Goal: Obtain resource: Download file/media

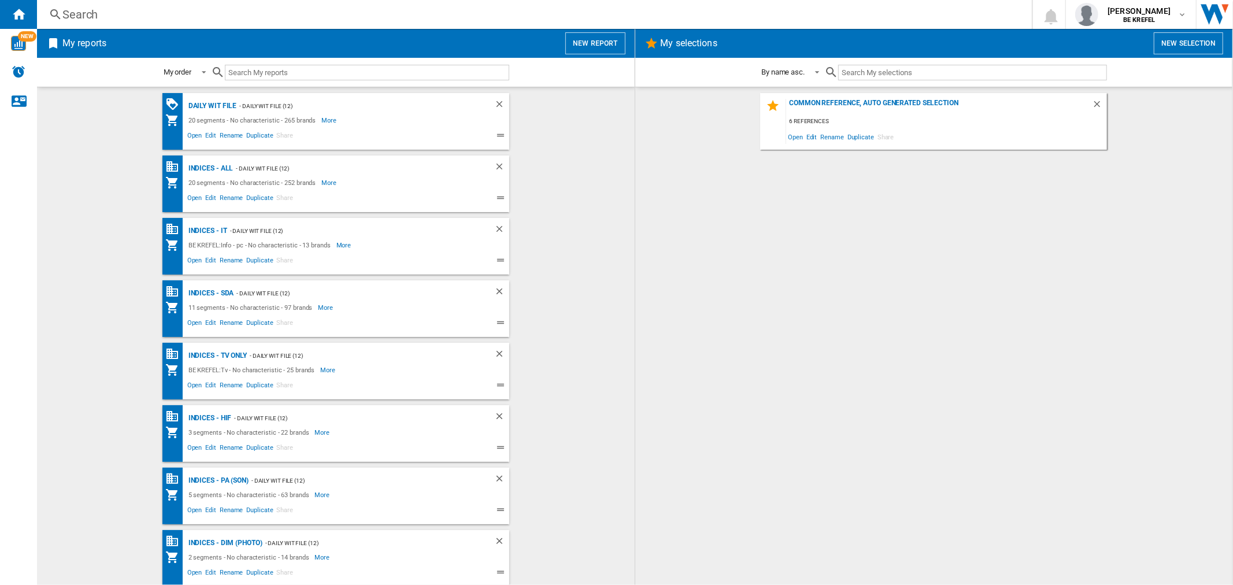
click at [606, 36] on button "New report" at bounding box center [595, 43] width 60 height 22
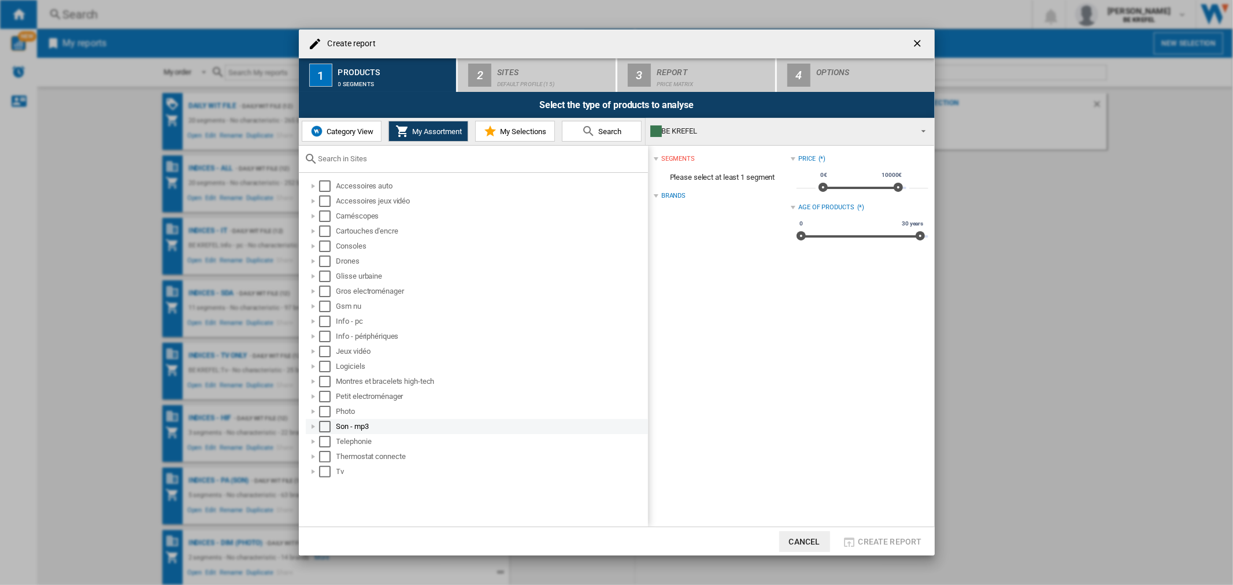
click at [321, 424] on div "Select" at bounding box center [325, 427] width 12 height 12
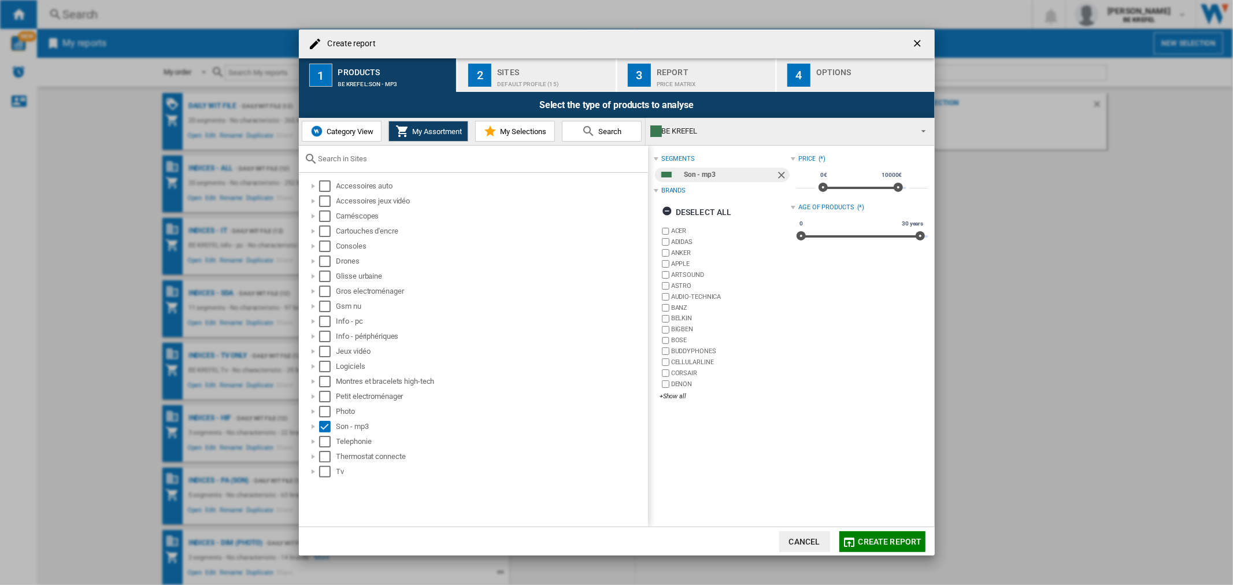
click at [898, 544] on span "Create report" at bounding box center [890, 541] width 64 height 9
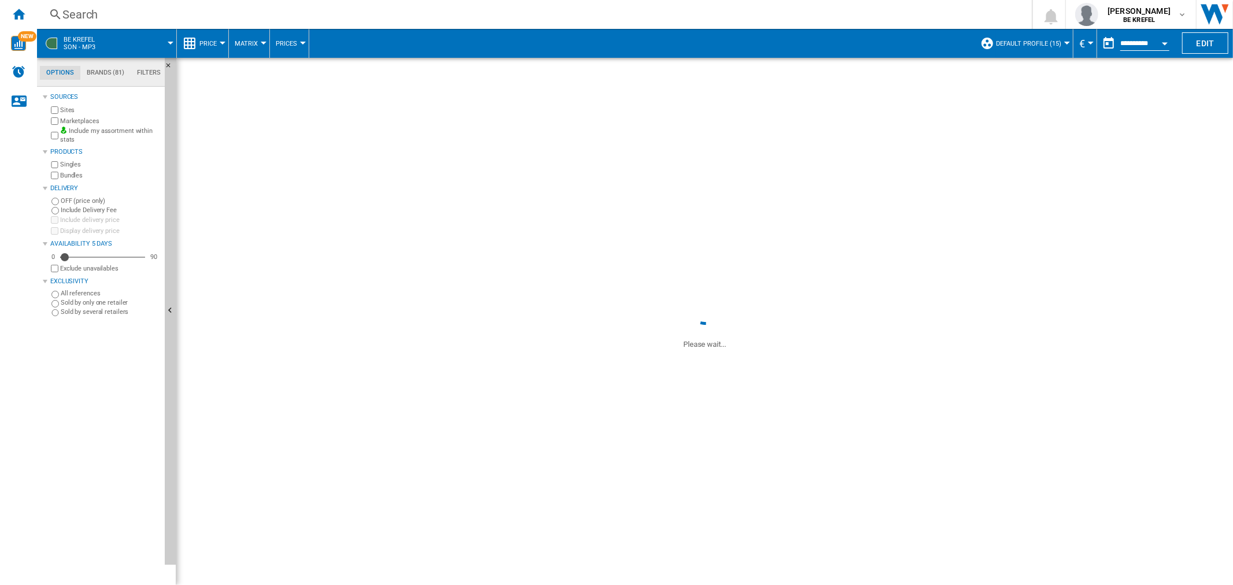
click at [218, 42] on button "Price" at bounding box center [210, 43] width 23 height 29
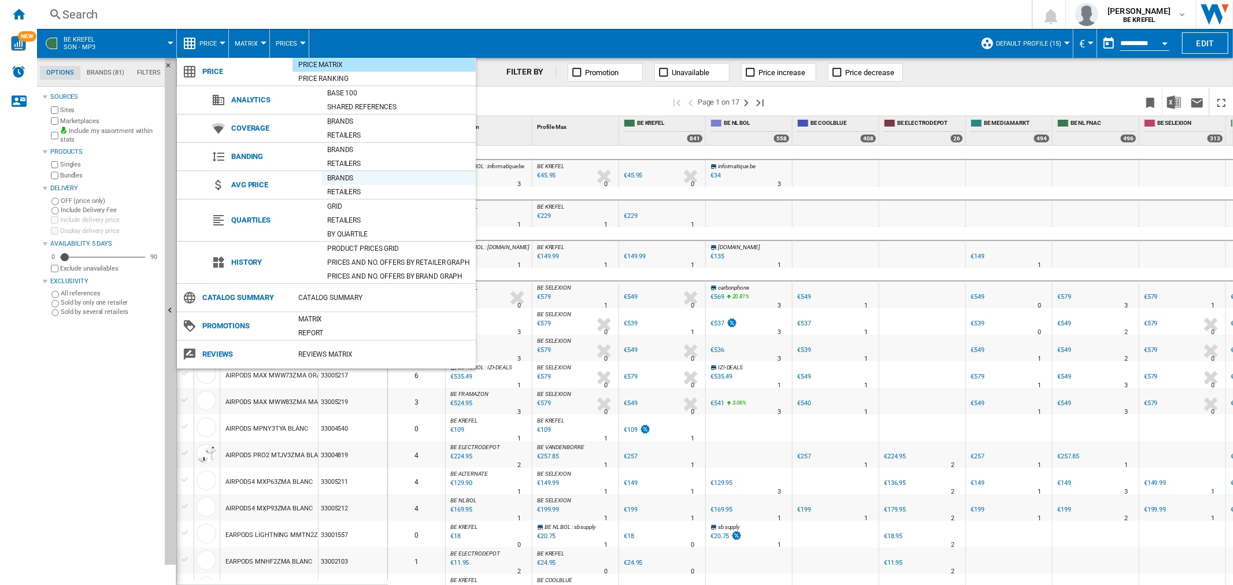
click at [356, 177] on div "Brands" at bounding box center [398, 178] width 154 height 12
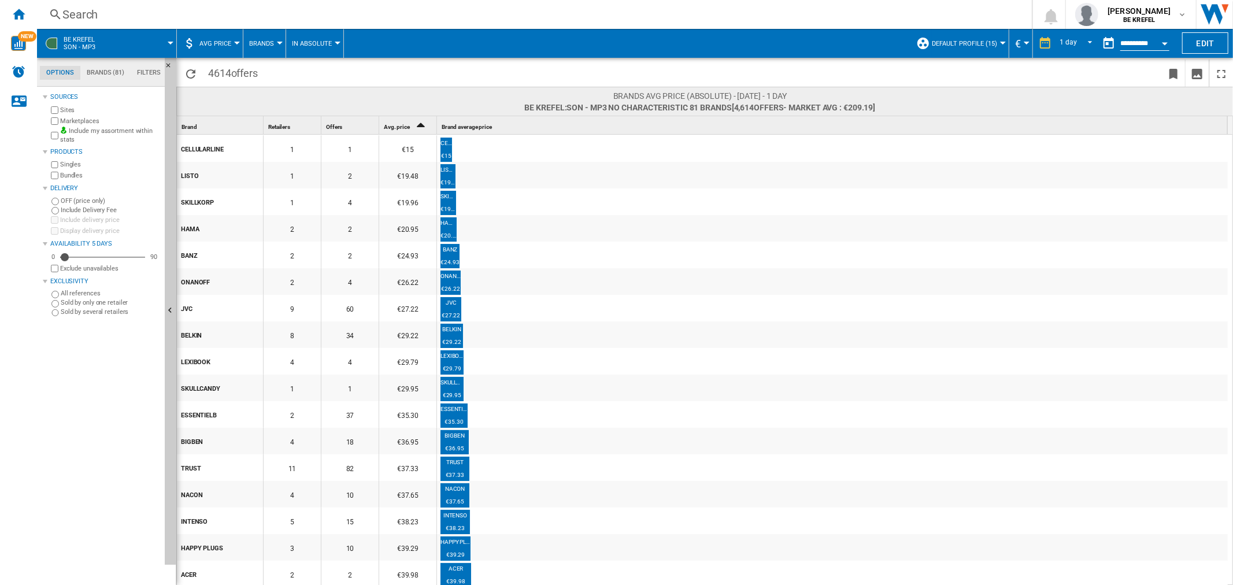
click at [234, 50] on button "AVG Price" at bounding box center [218, 43] width 38 height 29
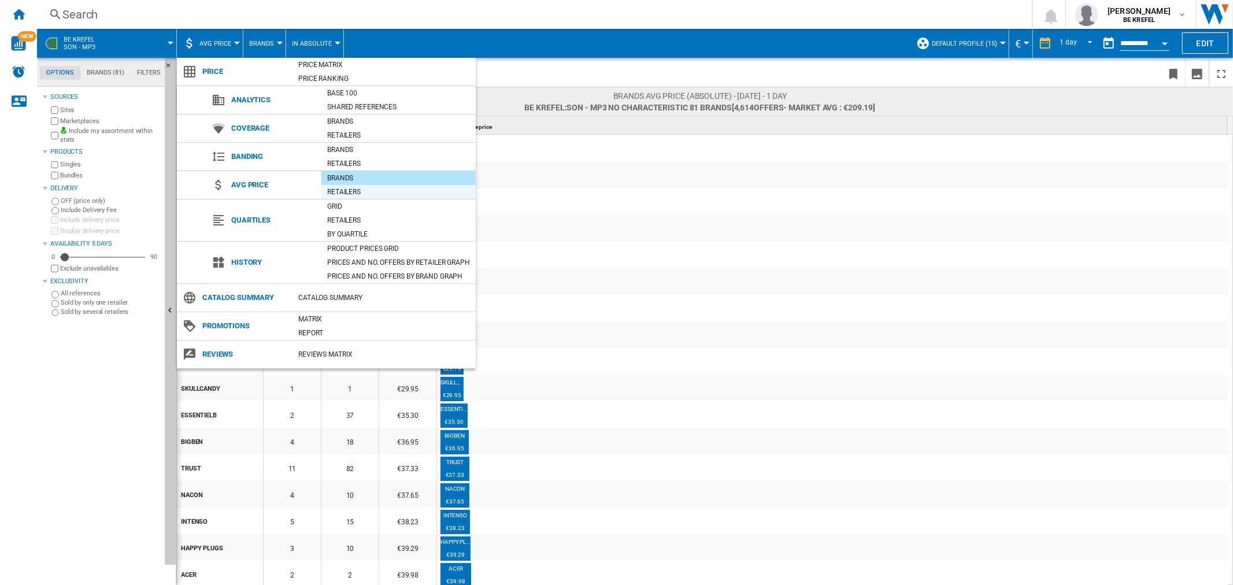
click at [354, 187] on div "Retailers" at bounding box center [398, 192] width 154 height 12
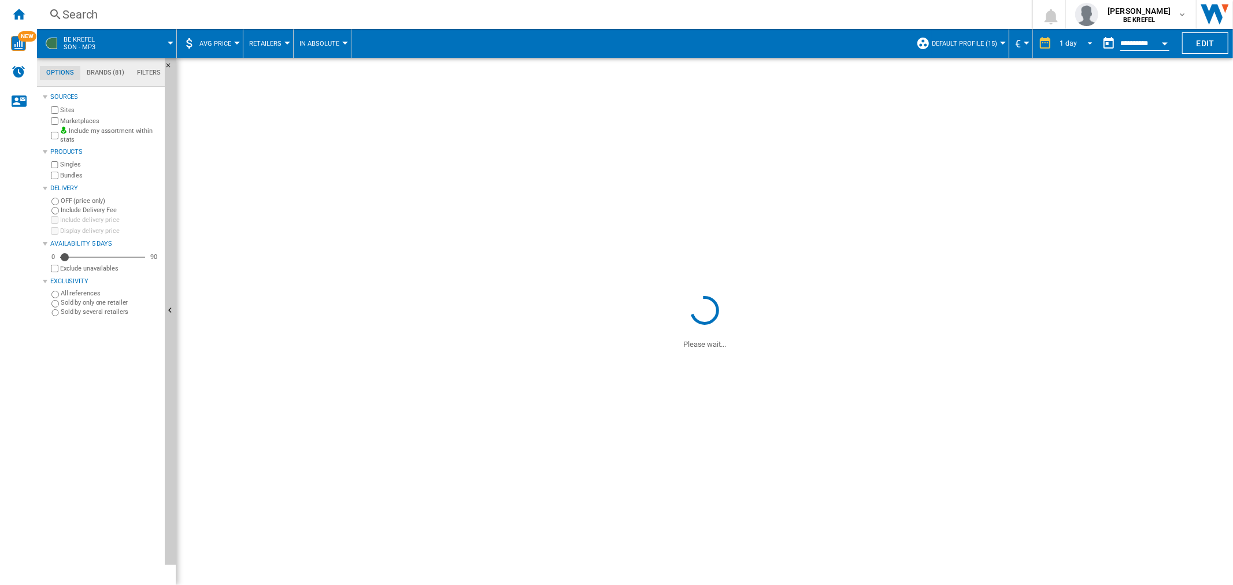
click at [1083, 37] on span "REPORTS.WIZARD.STEPS.REPORT.STEPS.REPORT_OPTIONS.PERIOD: 1 day" at bounding box center [1087, 42] width 14 height 10
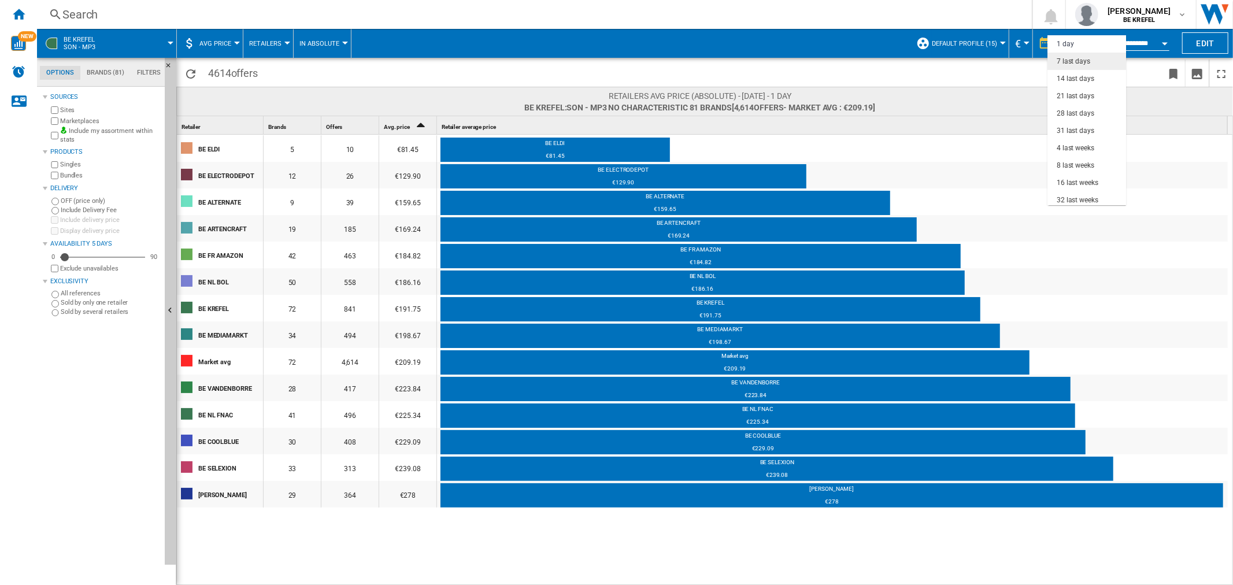
click at [1081, 65] on div "7 last days" at bounding box center [1074, 62] width 34 height 10
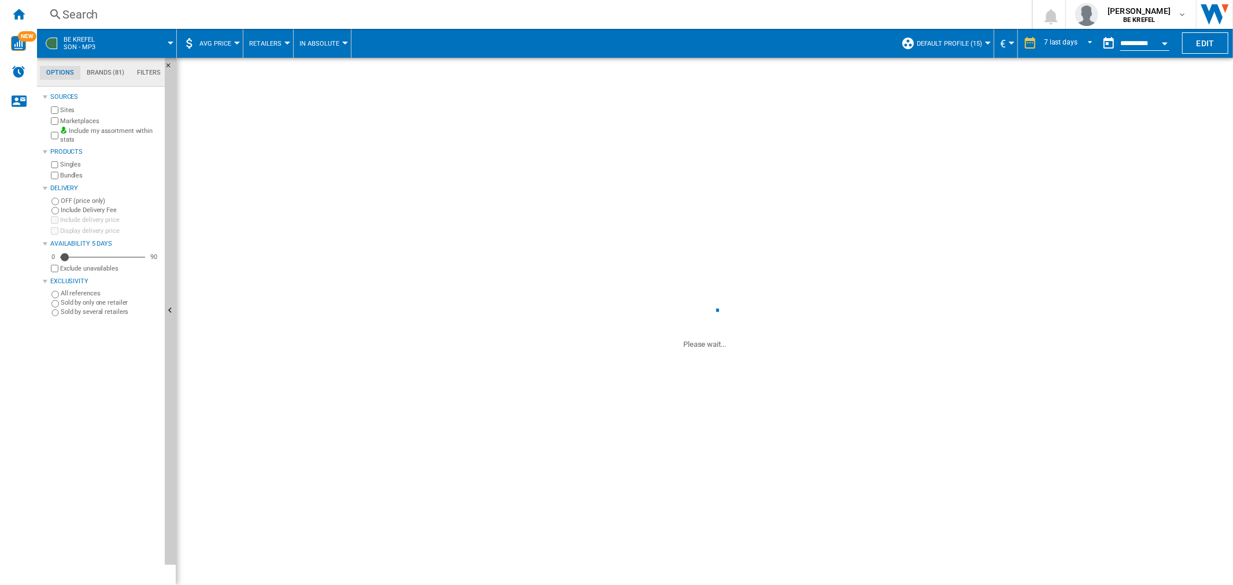
click at [1162, 45] on button "Open calendar" at bounding box center [1164, 41] width 21 height 21
click at [1162, 45] on th "Sat" at bounding box center [1174, 55] width 25 height 23
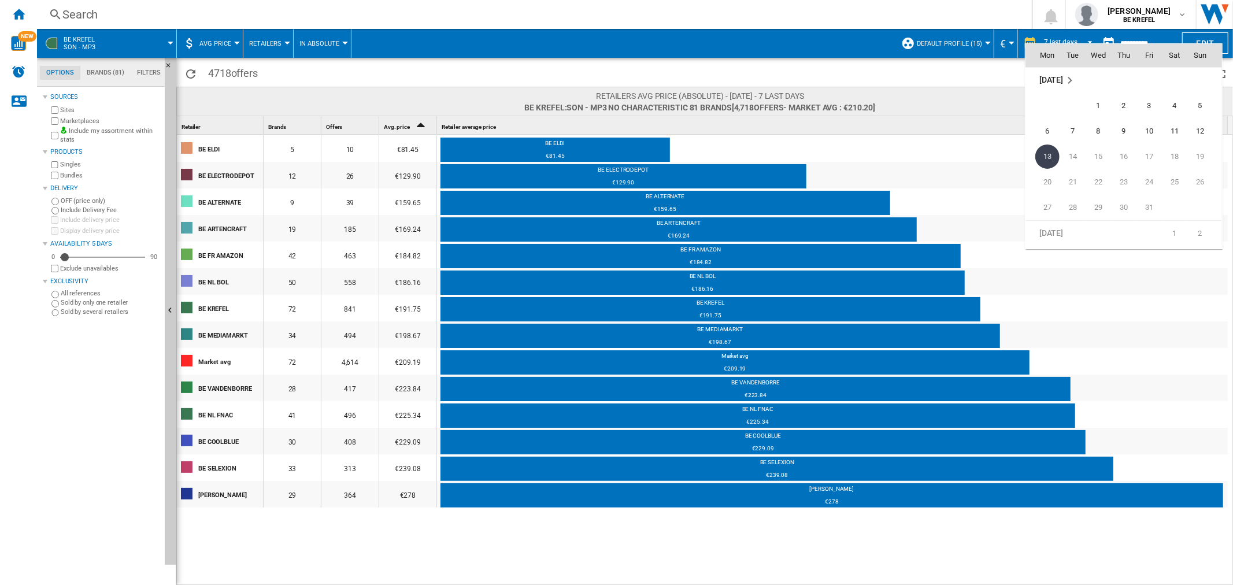
click at [1159, 41] on div at bounding box center [616, 292] width 1233 height 585
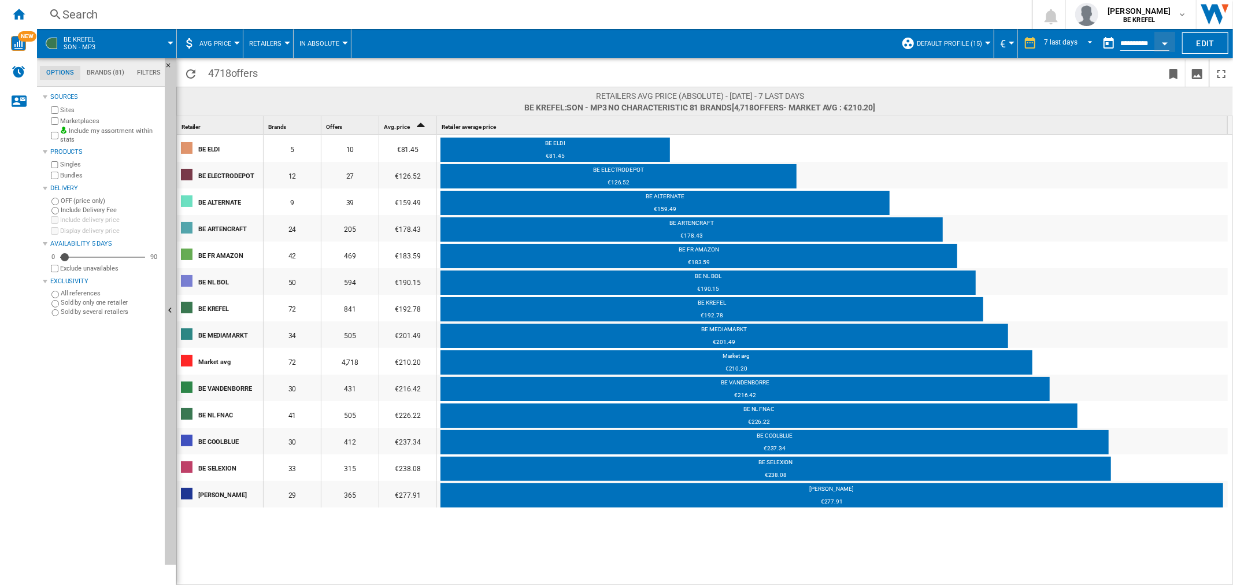
click at [610, 50] on span at bounding box center [623, 43] width 544 height 29
click at [225, 46] on span "AVG Price" at bounding box center [215, 44] width 32 height 8
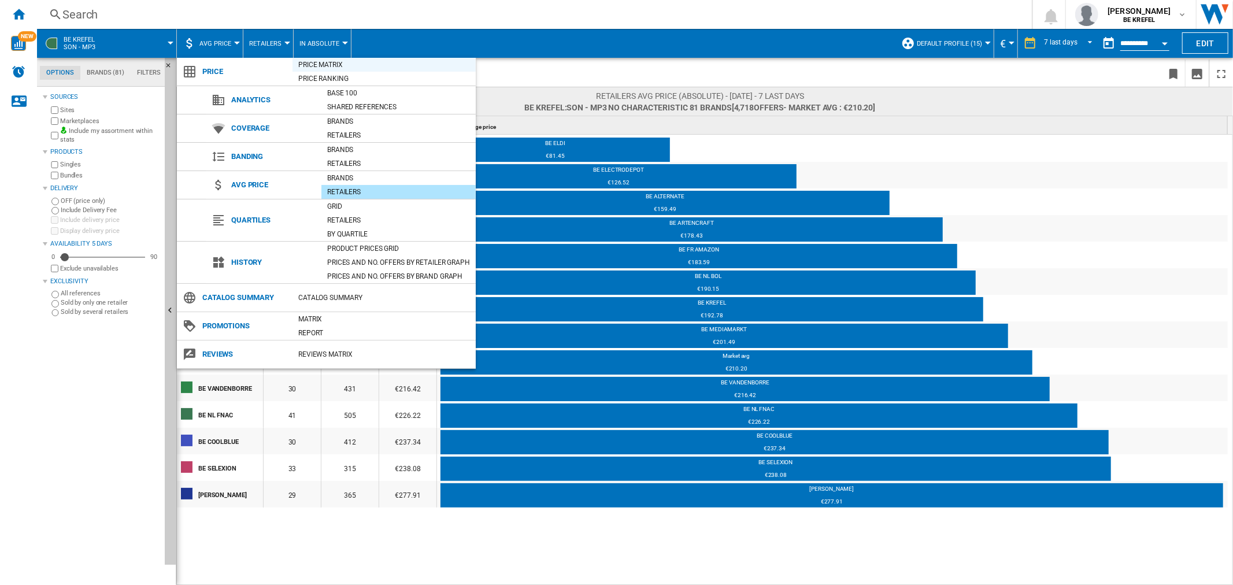
click at [315, 64] on div "Price Matrix" at bounding box center [383, 65] width 183 height 12
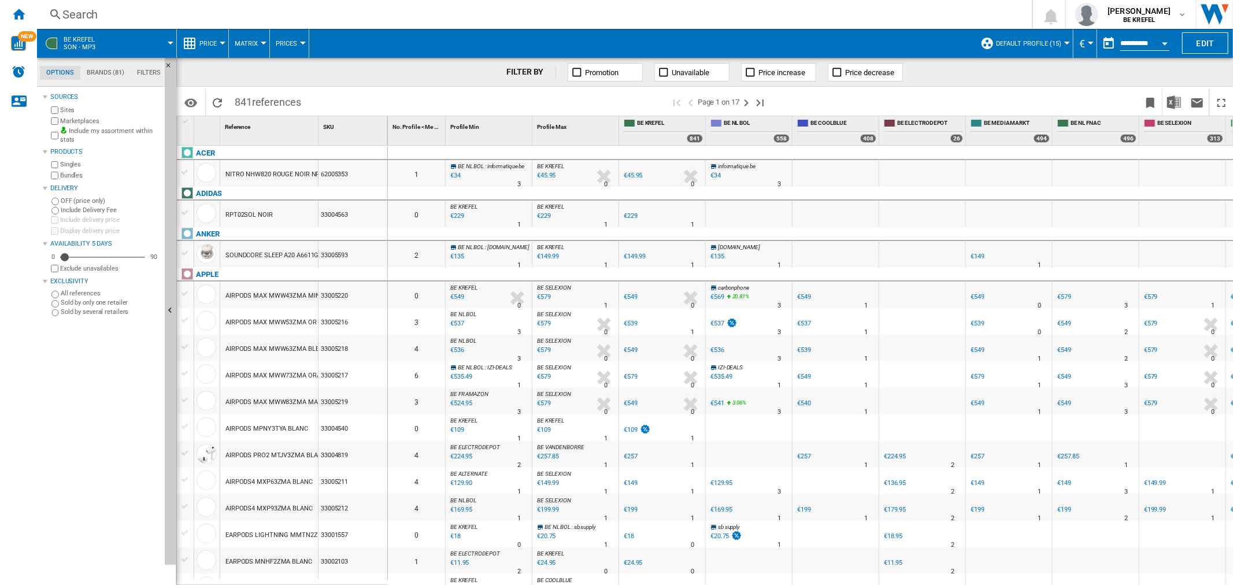
click at [198, 35] on div "Price" at bounding box center [203, 43] width 40 height 29
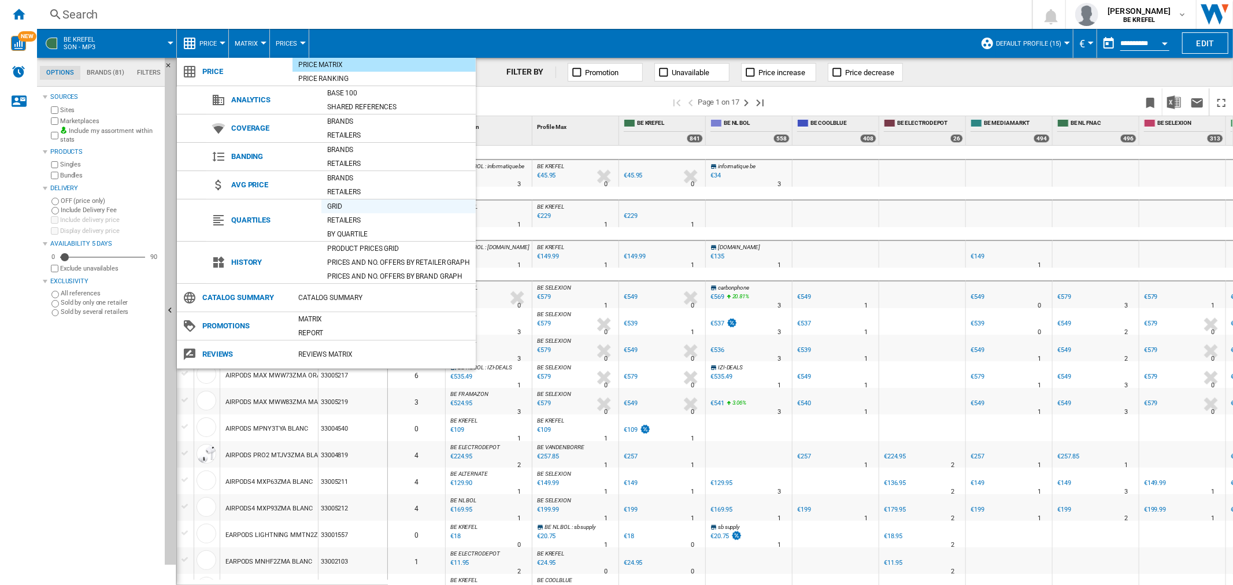
click at [342, 205] on div "Grid" at bounding box center [398, 207] width 154 height 12
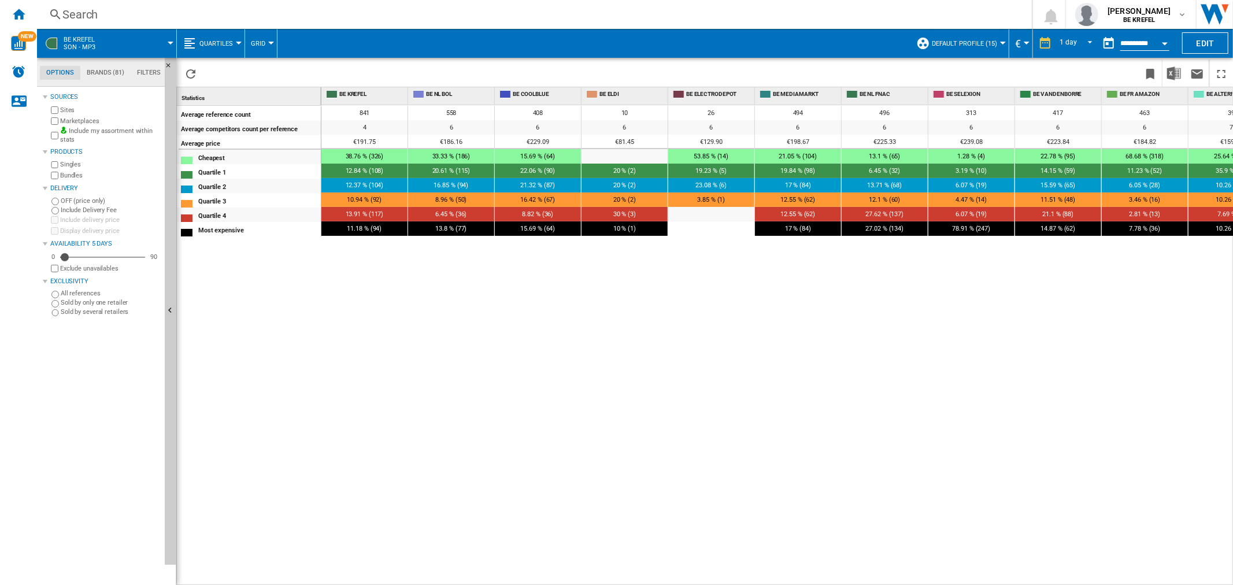
click at [234, 43] on button "Quartiles" at bounding box center [218, 43] width 39 height 29
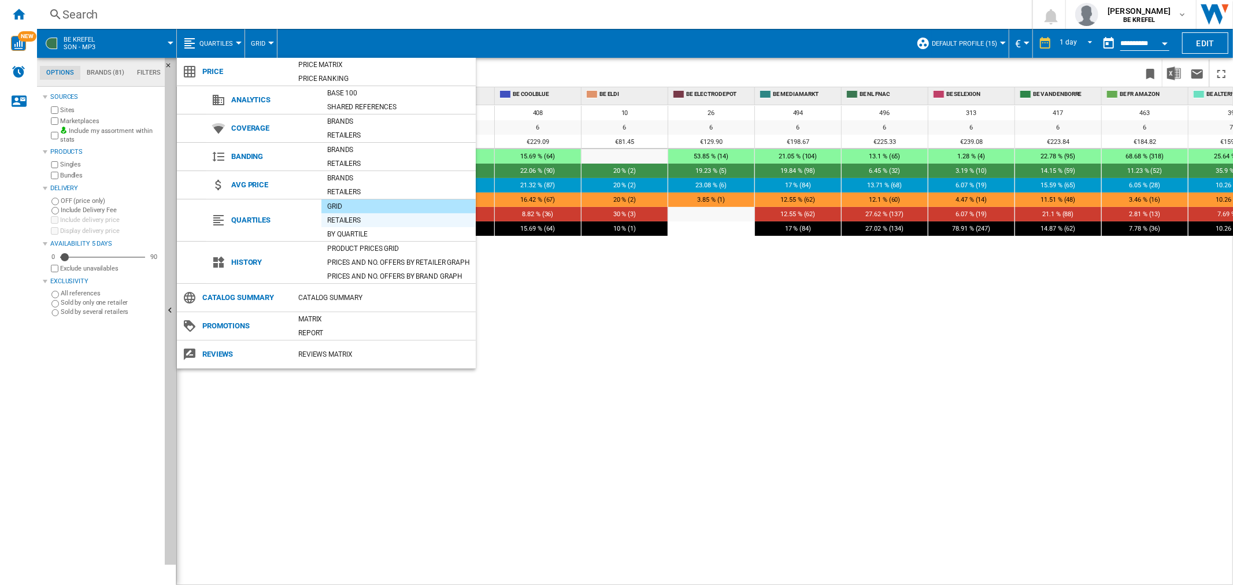
click at [354, 220] on div "Retailers" at bounding box center [398, 220] width 154 height 12
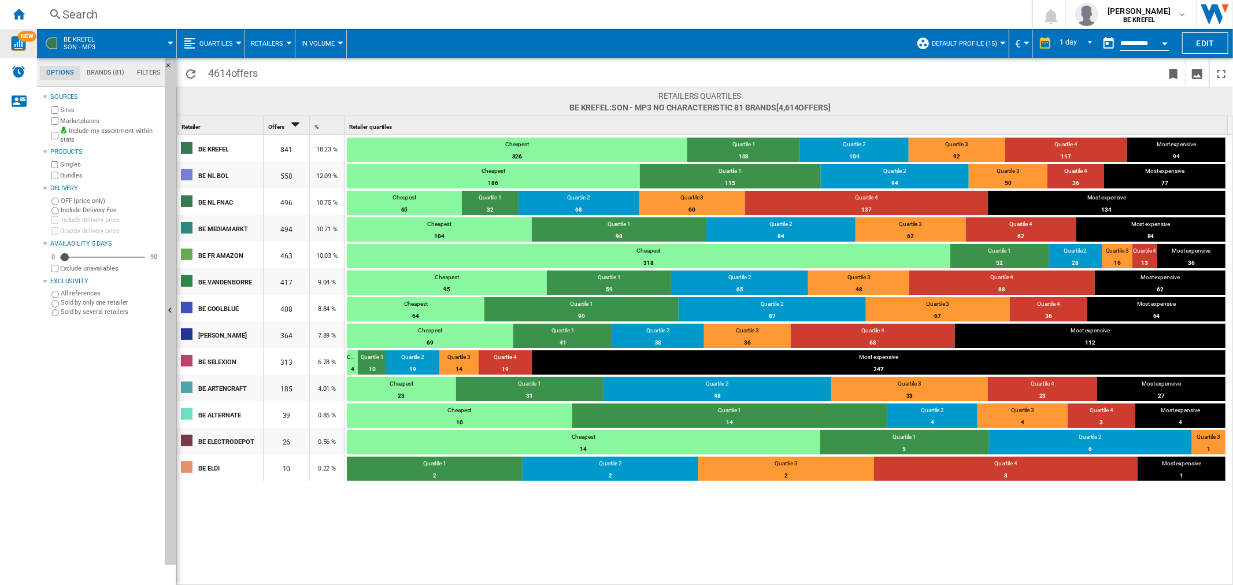
click at [13, 42] on img "WiseCard" at bounding box center [18, 43] width 15 height 15
click at [7, 6] on div "Home" at bounding box center [18, 14] width 37 height 29
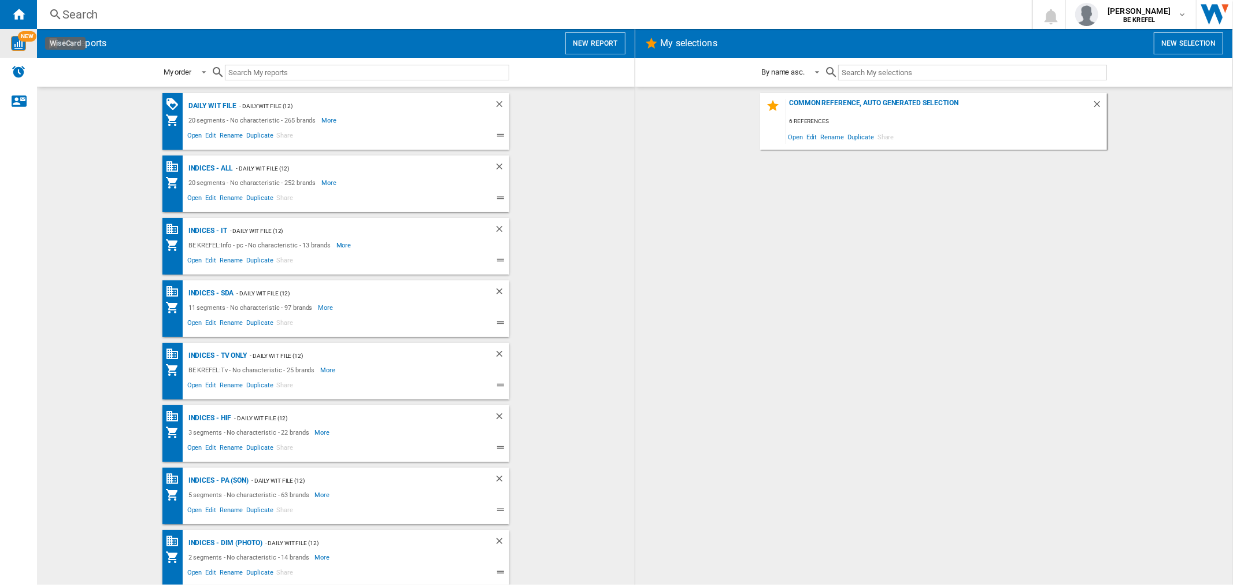
click at [130, 143] on wk-bookmarked-report "Daily WIT file - Daily WIT file (12) 20 segments - No characteristic - 265 bran…" at bounding box center [336, 121] width 575 height 57
click at [607, 39] on button "New report" at bounding box center [595, 43] width 60 height 22
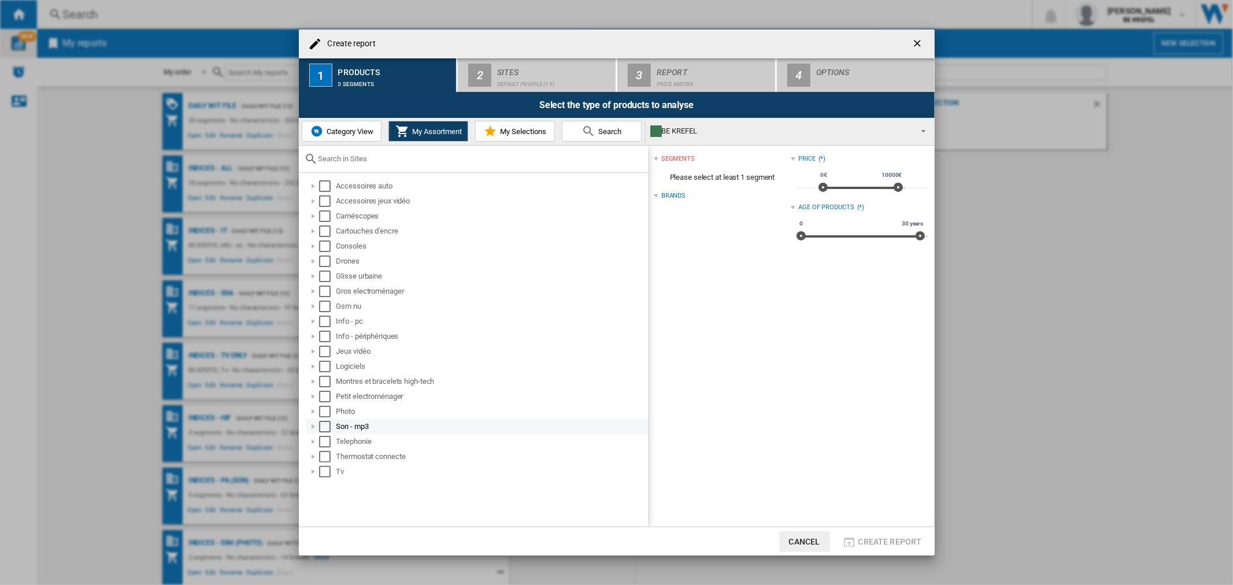
click at [348, 424] on div "Son - mp3" at bounding box center [491, 427] width 310 height 12
click at [319, 431] on div "Select" at bounding box center [325, 427] width 12 height 12
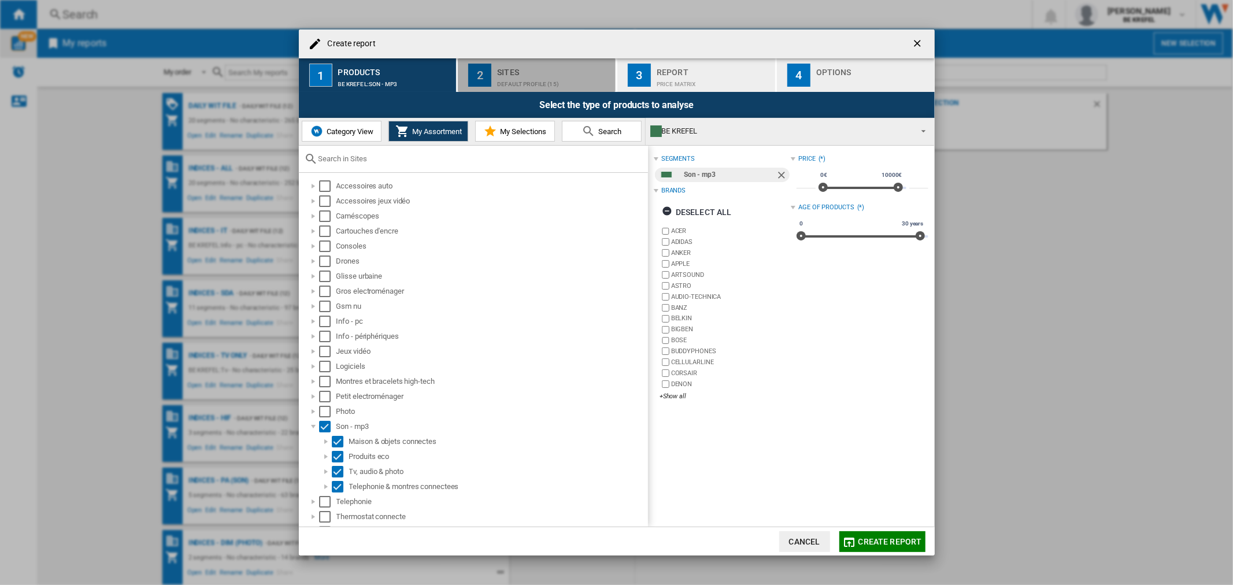
click at [557, 84] on div "Default profile (15)" at bounding box center [554, 81] width 114 height 12
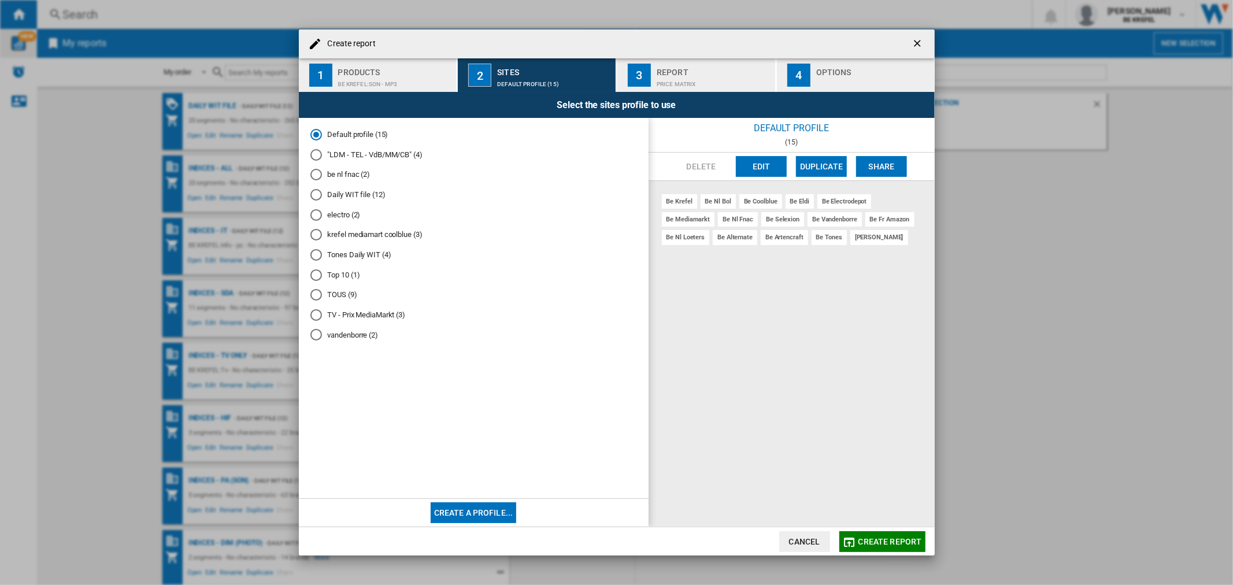
click at [668, 85] on div "Price Matrix" at bounding box center [714, 81] width 114 height 12
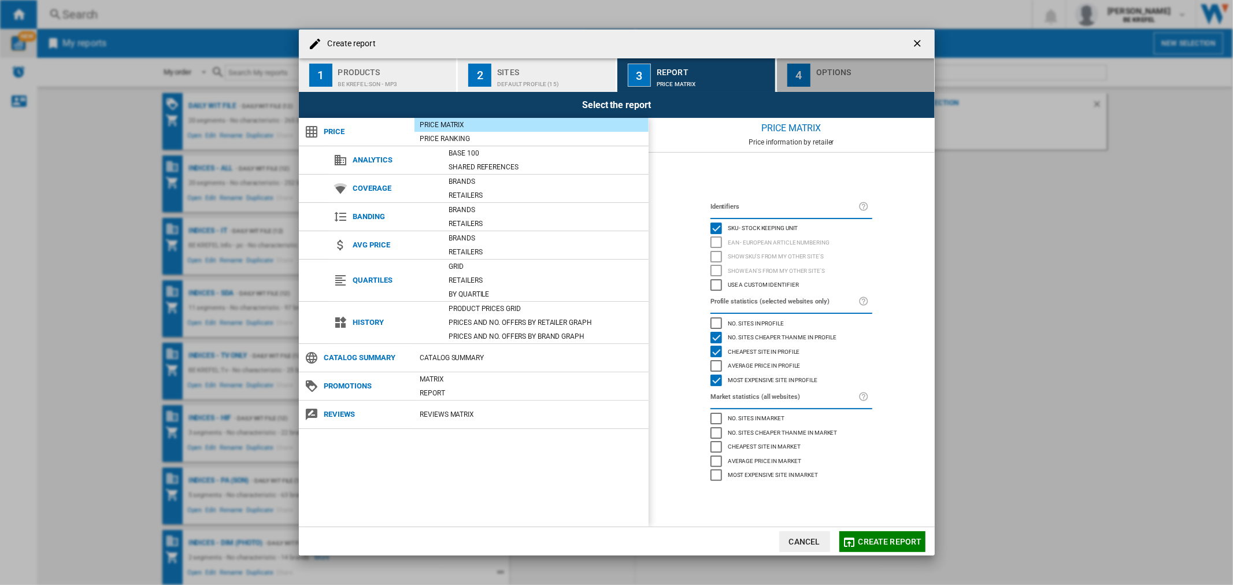
click at [808, 76] on div "4" at bounding box center [798, 75] width 23 height 23
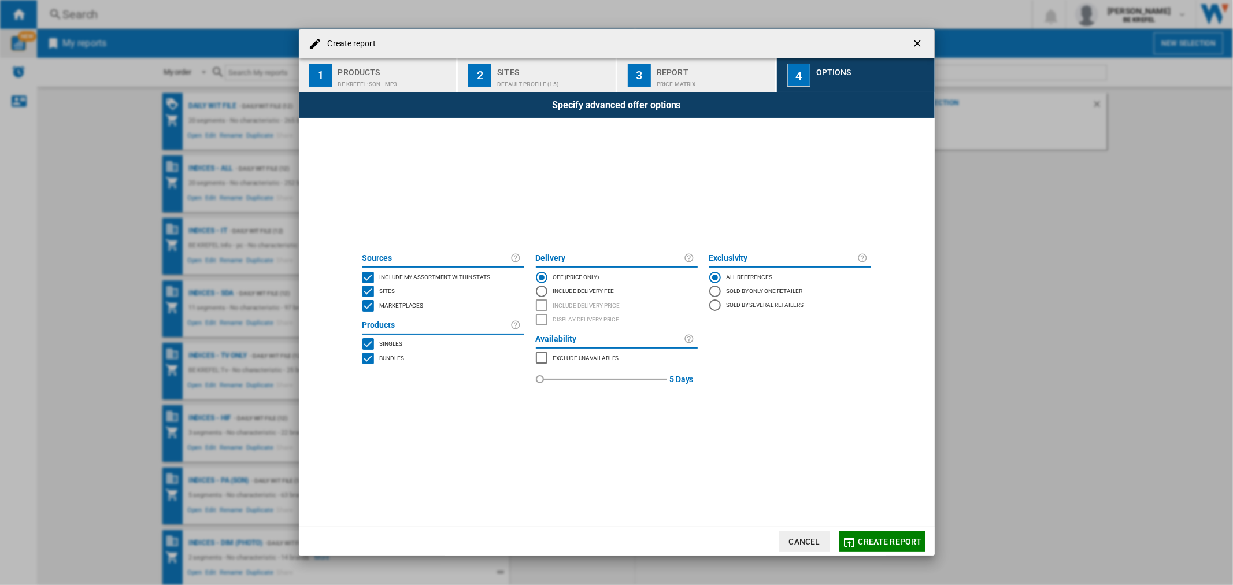
click at [739, 85] on div "Price Matrix" at bounding box center [714, 81] width 114 height 12
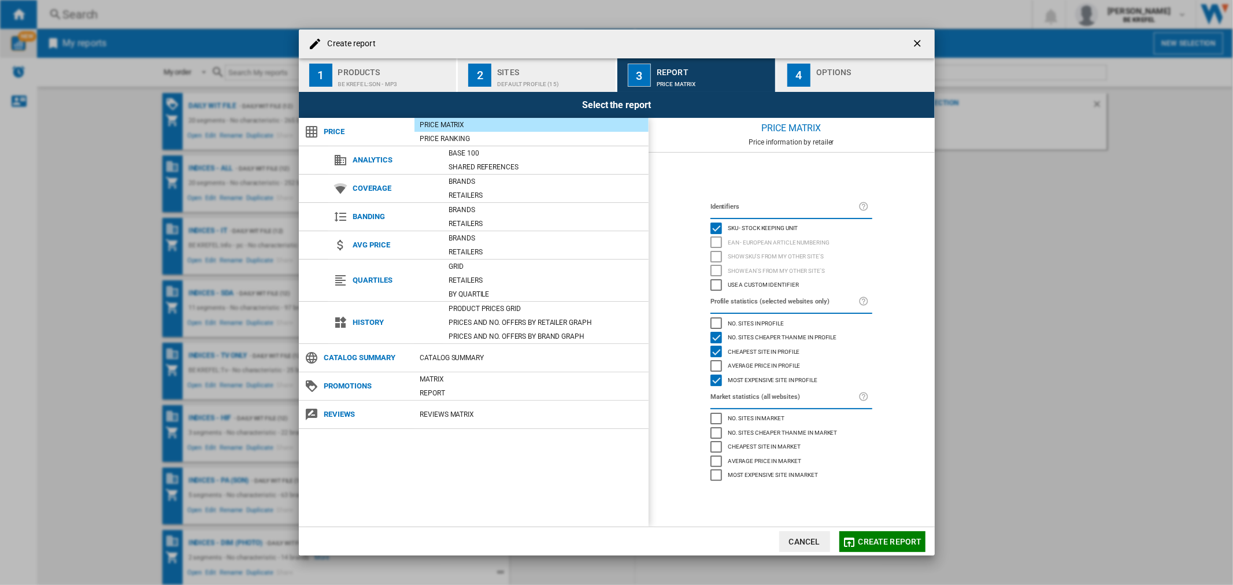
click at [609, 82] on div "Default profile (15)" at bounding box center [554, 81] width 114 height 12
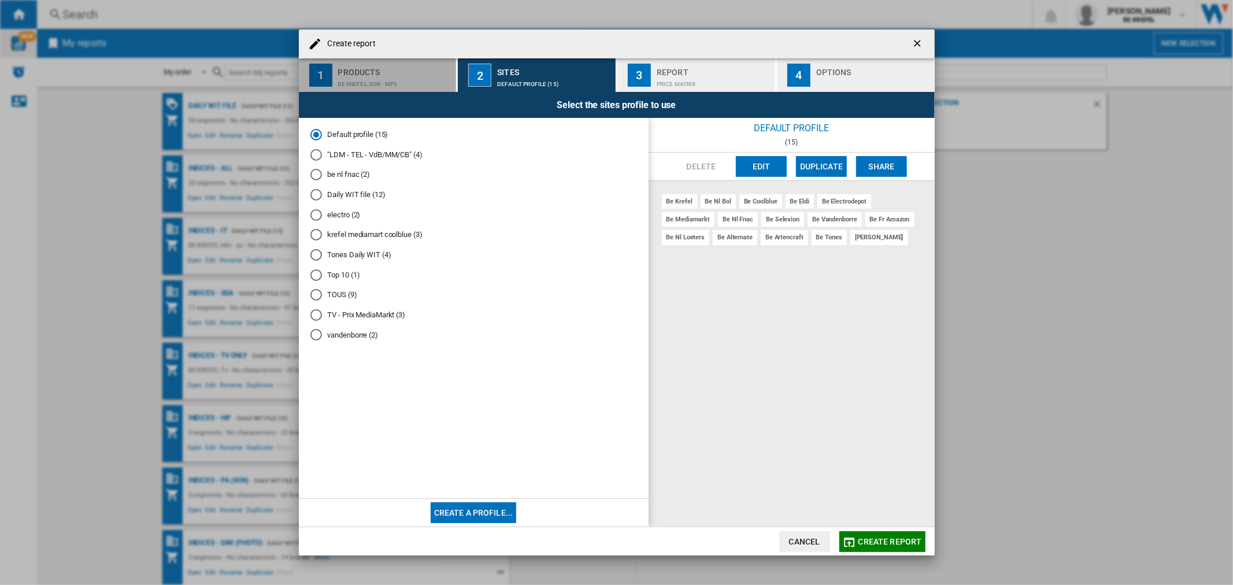
click at [383, 79] on div "BE KREFEL:Son - mp3" at bounding box center [395, 81] width 114 height 12
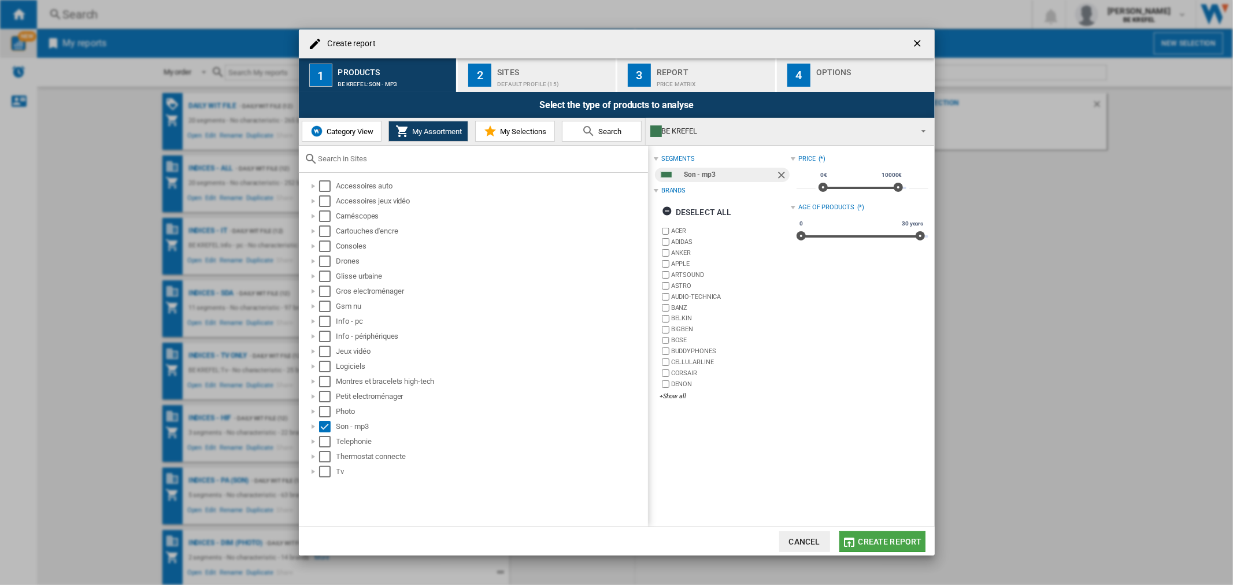
click at [889, 538] on span "Create report" at bounding box center [890, 541] width 64 height 9
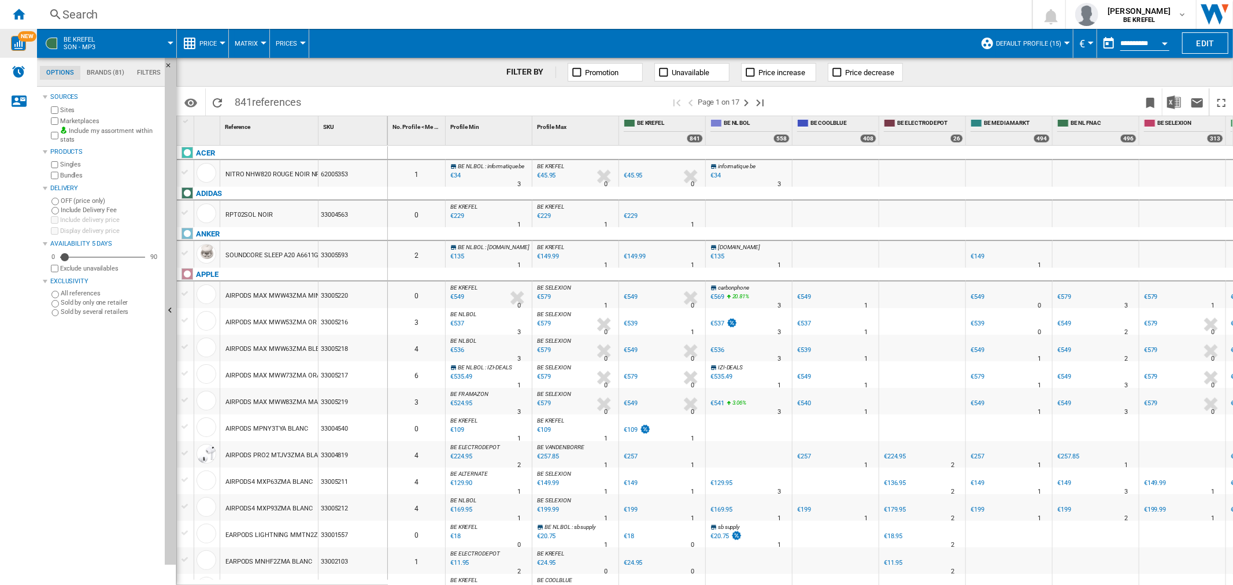
click at [263, 42] on div at bounding box center [264, 43] width 6 height 3
click at [263, 42] on md-backdrop at bounding box center [616, 292] width 1233 height 585
click at [208, 43] on span "Price" at bounding box center [207, 44] width 17 height 8
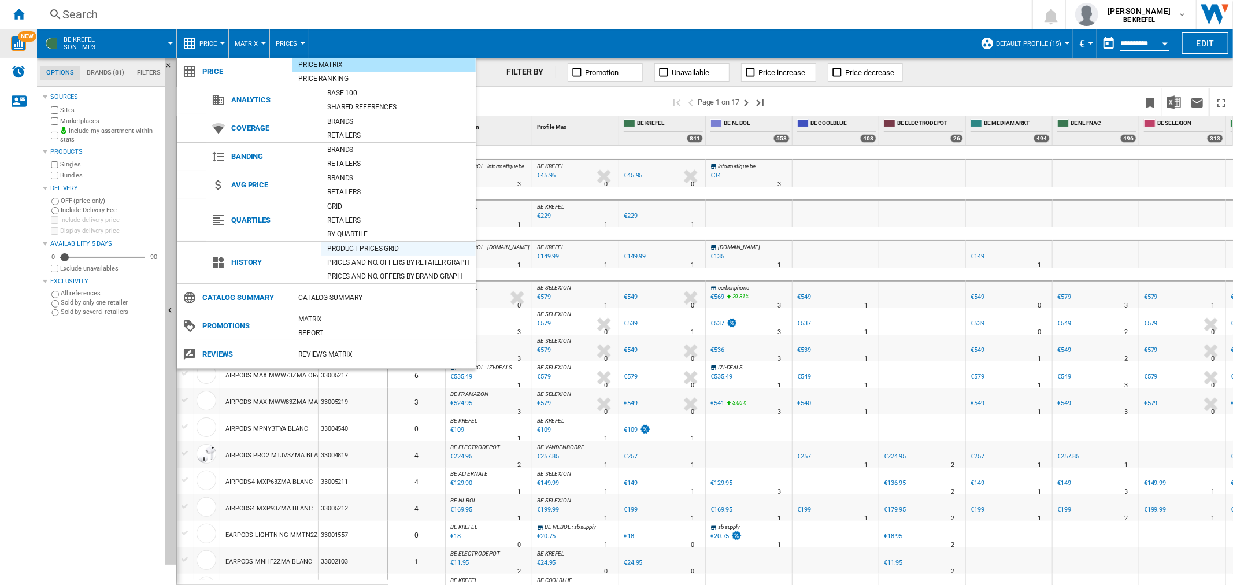
click at [367, 249] on div "Product prices grid" at bounding box center [398, 249] width 154 height 12
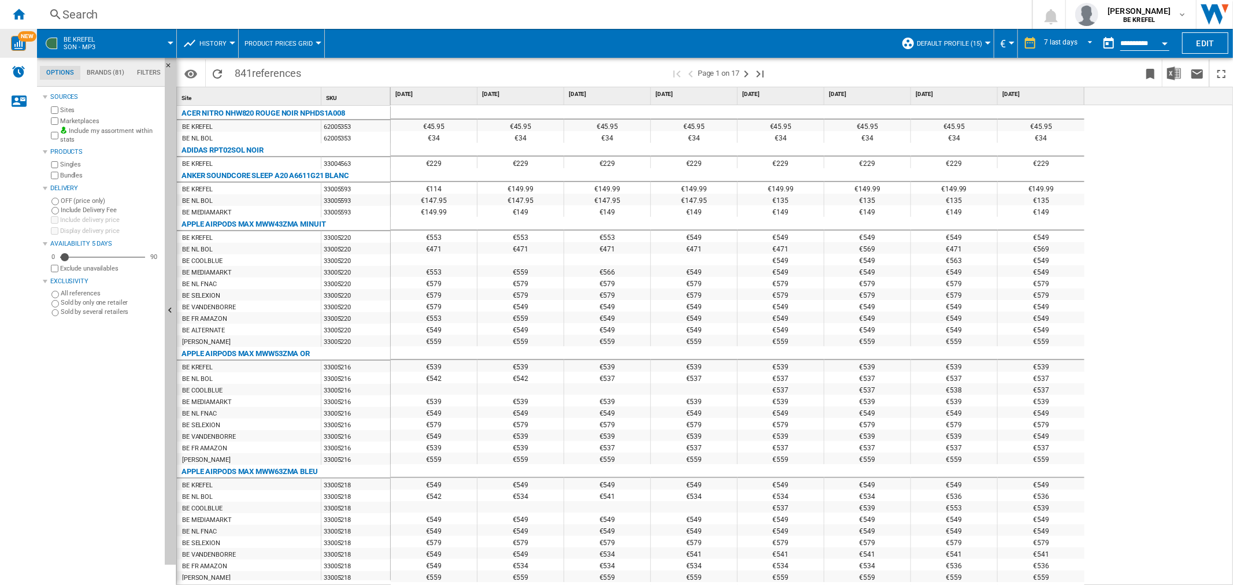
click at [227, 41] on button "History" at bounding box center [215, 43] width 33 height 29
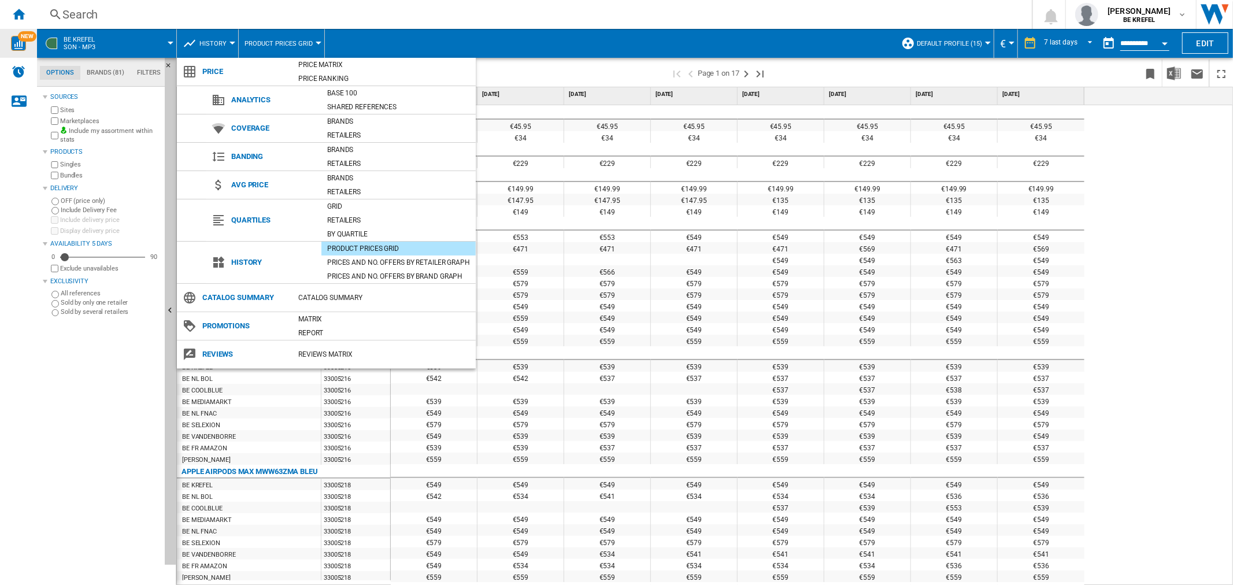
click at [302, 37] on md-backdrop at bounding box center [616, 292] width 1233 height 585
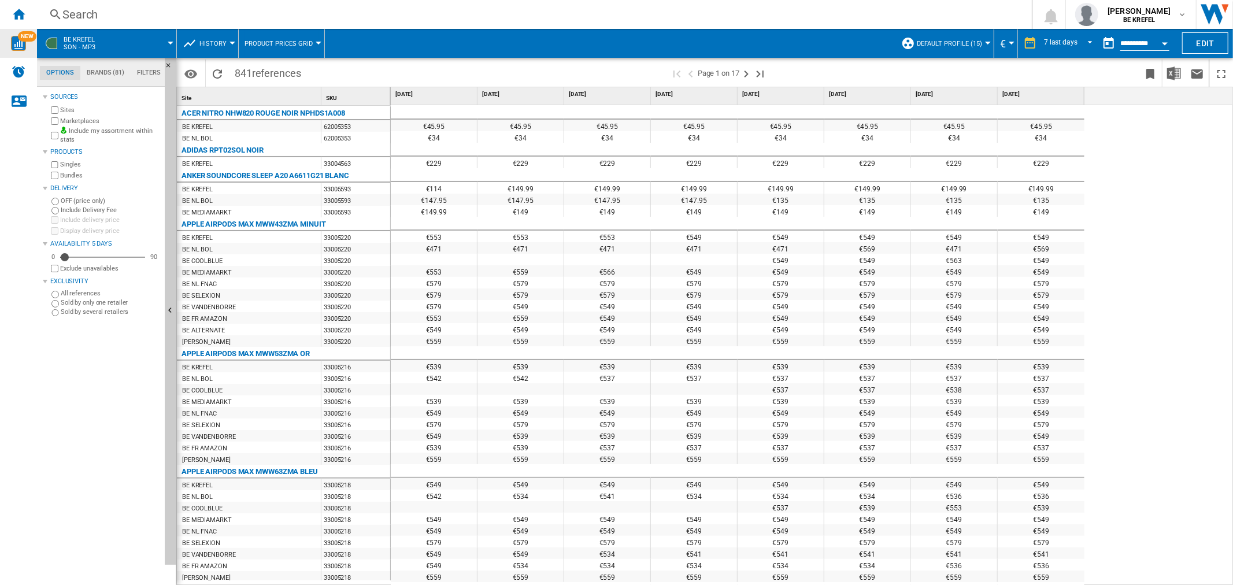
click at [303, 42] on span "Product prices grid" at bounding box center [279, 44] width 68 height 8
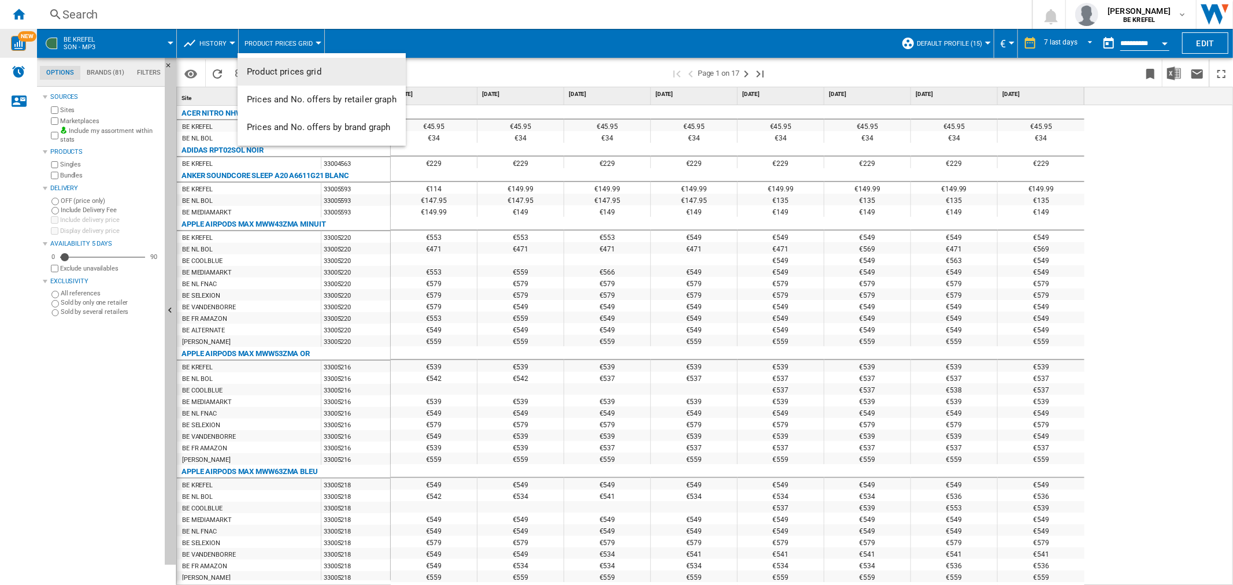
click at [223, 38] on md-backdrop at bounding box center [616, 292] width 1233 height 585
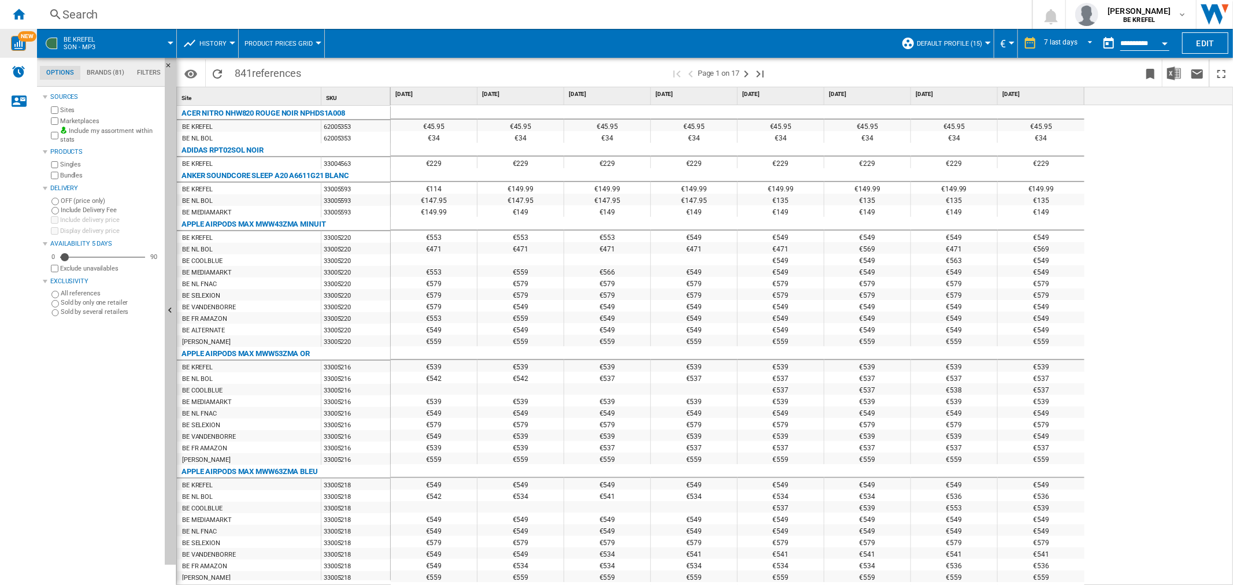
click at [227, 45] on button "History" at bounding box center [215, 43] width 33 height 29
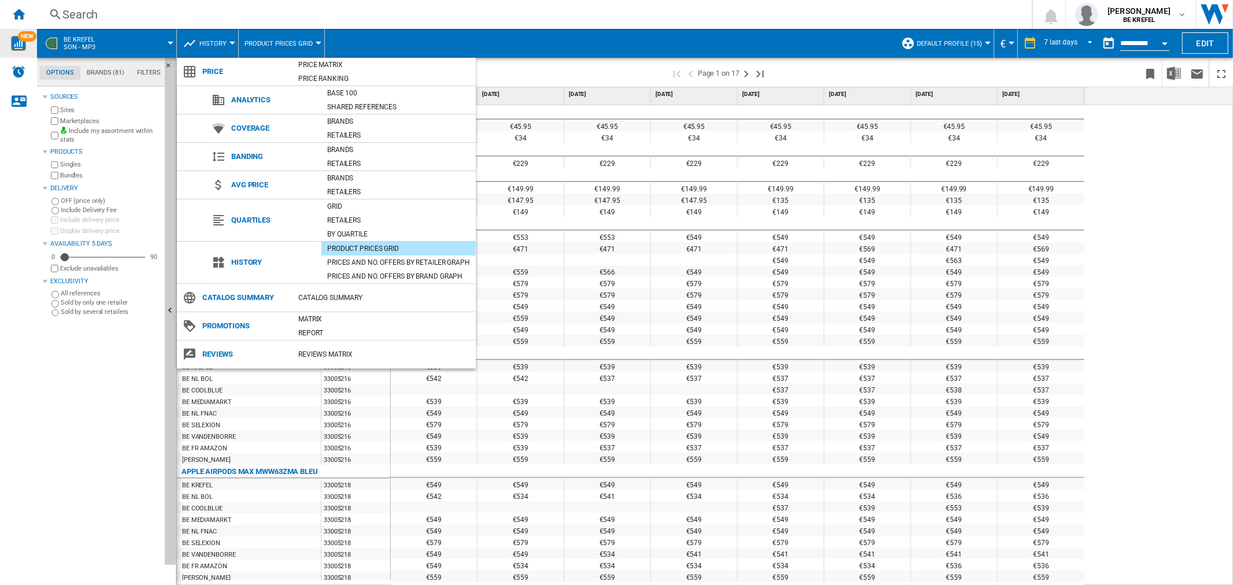
click at [1155, 339] on md-backdrop at bounding box center [616, 292] width 1233 height 585
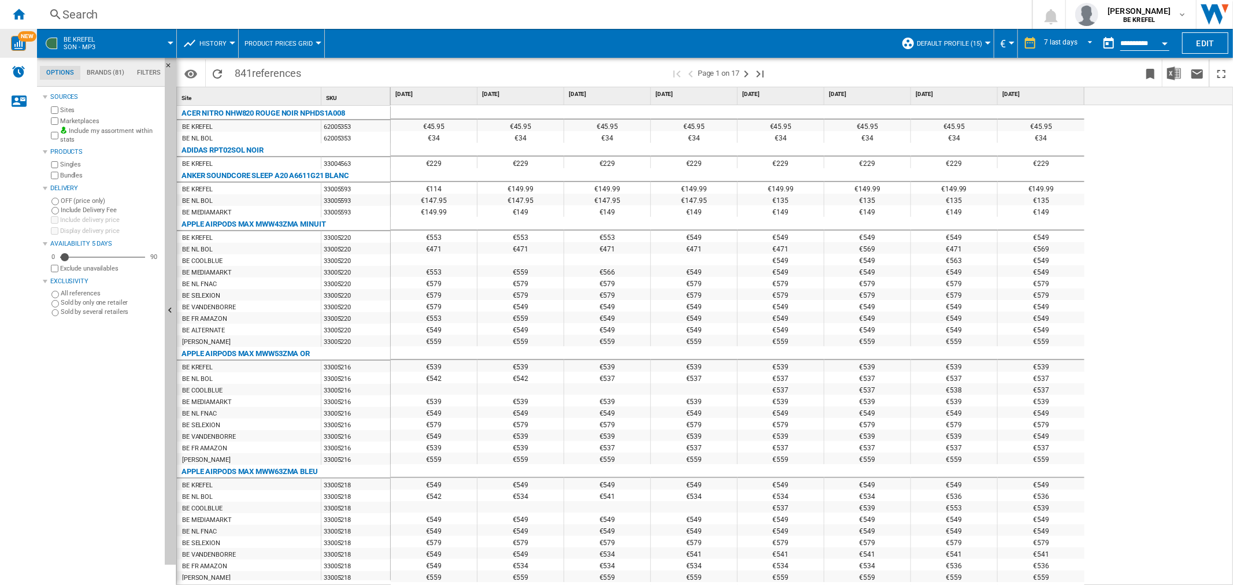
click at [1146, 291] on div "€45.95 €45.95 €45.95 €45.95 €45.95 €45.95 €45.95 €45.95 €34 €34 €34 €34 €34 €34…" at bounding box center [812, 345] width 843 height 480
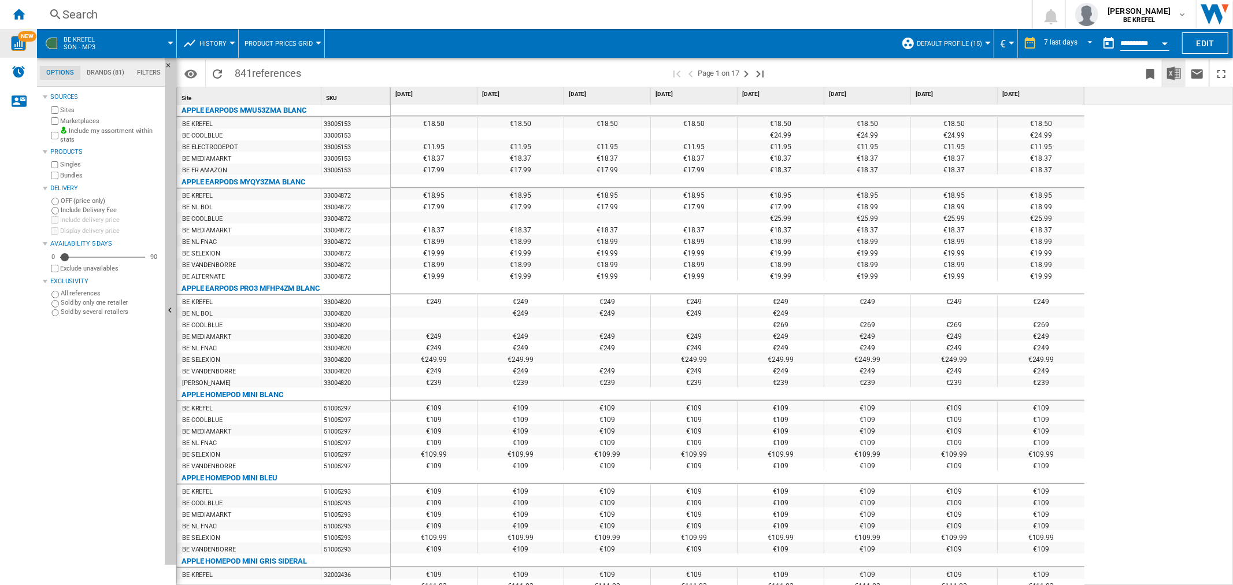
click at [1178, 76] on img "Download in Excel" at bounding box center [1174, 73] width 14 height 14
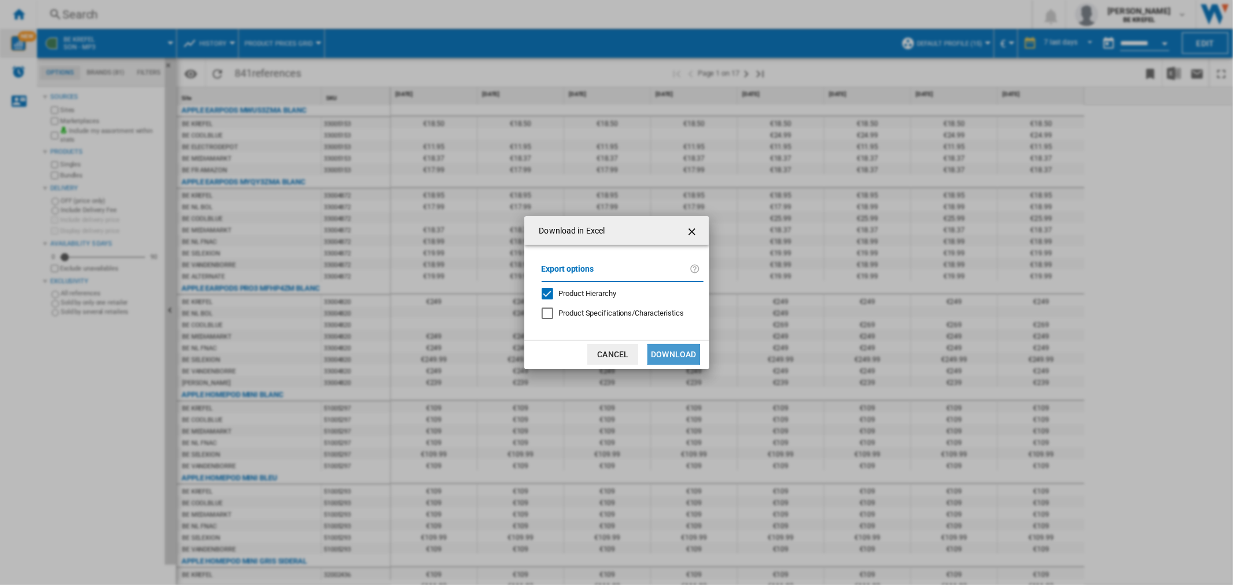
click at [669, 350] on button "Download" at bounding box center [673, 354] width 52 height 21
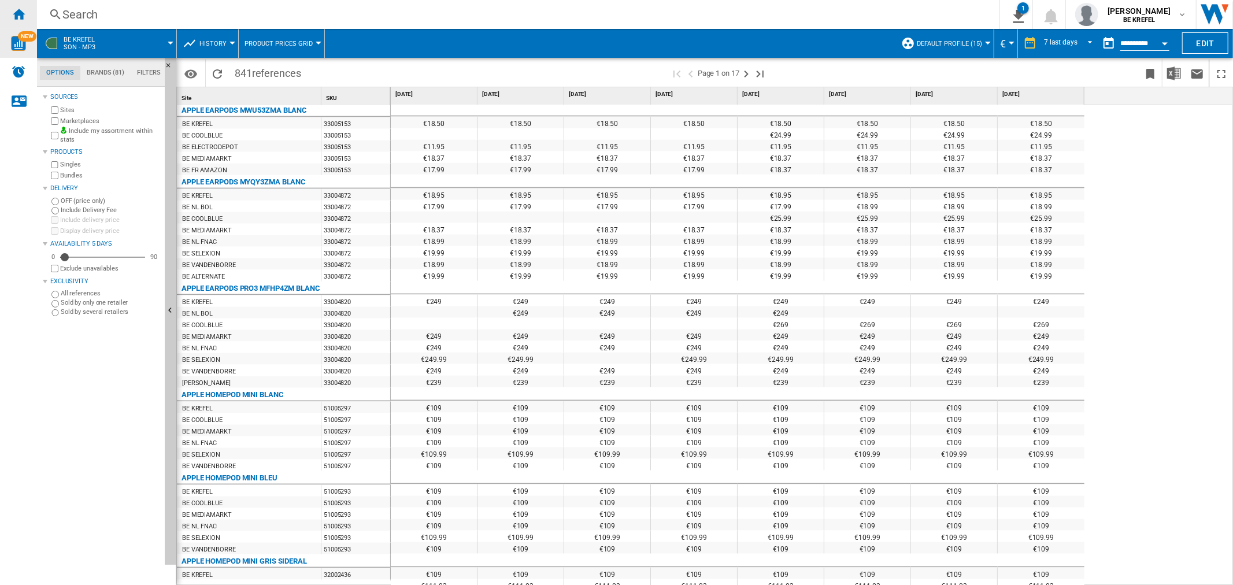
click at [22, 14] on ng-md-icon "Home" at bounding box center [19, 14] width 14 height 14
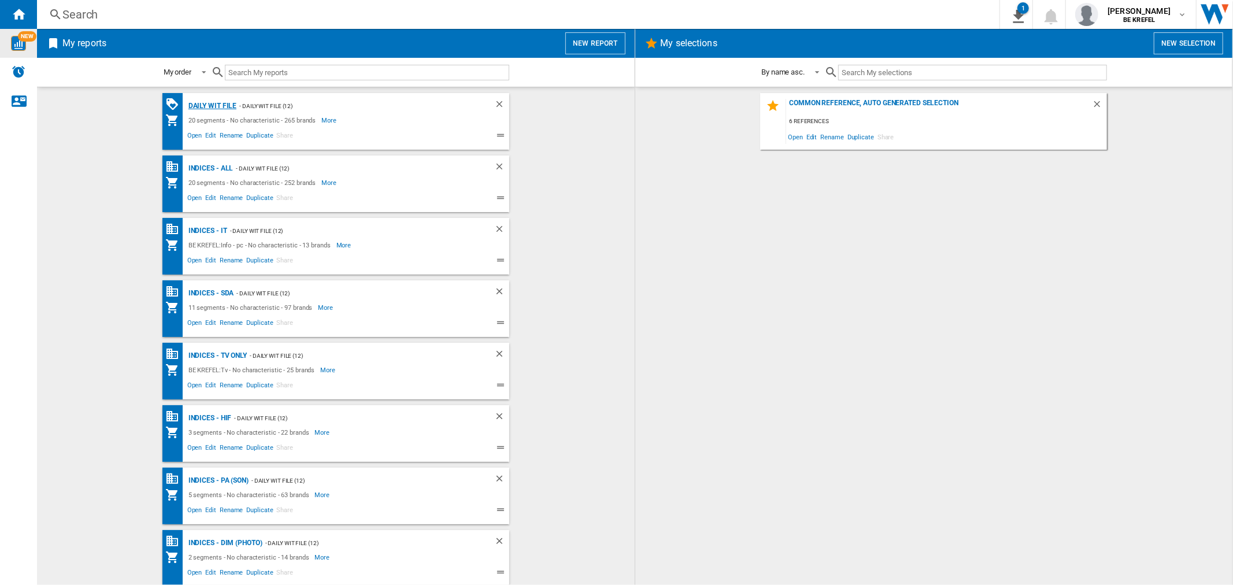
click at [198, 102] on div "Daily WIT file" at bounding box center [211, 106] width 51 height 14
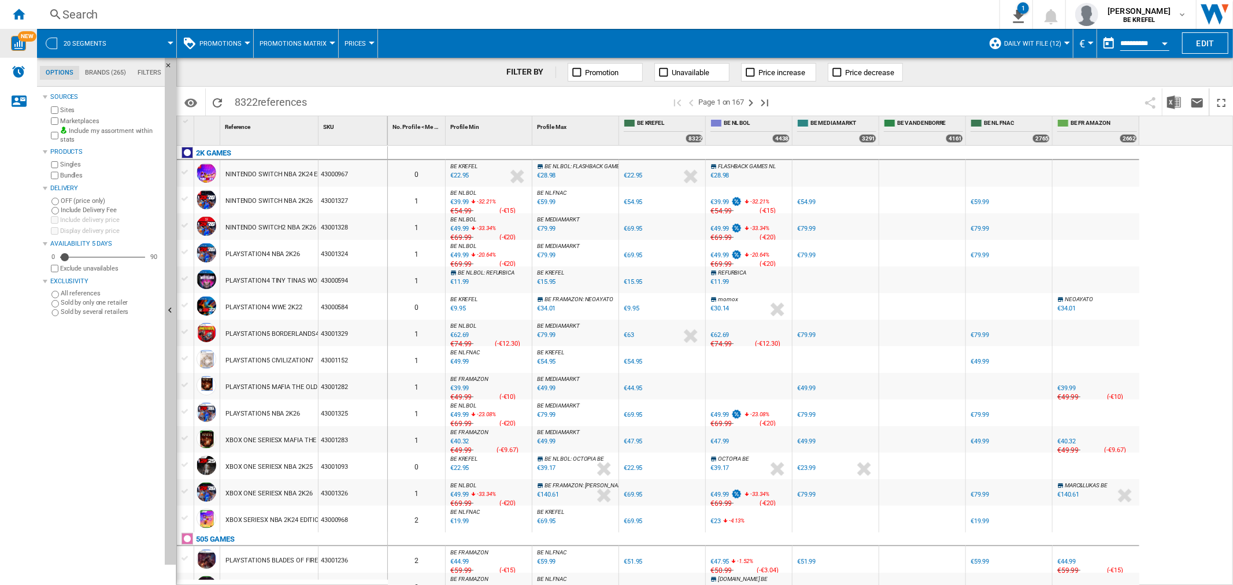
click at [921, 104] on span at bounding box center [959, 101] width 358 height 27
click at [945, 5] on div "Search Search 0 1 BE KREFEL:Son - mp3/No characteristic/81 brands [Product pric…" at bounding box center [635, 14] width 1196 height 29
click at [191, 6] on div "Search" at bounding box center [515, 14] width 907 height 16
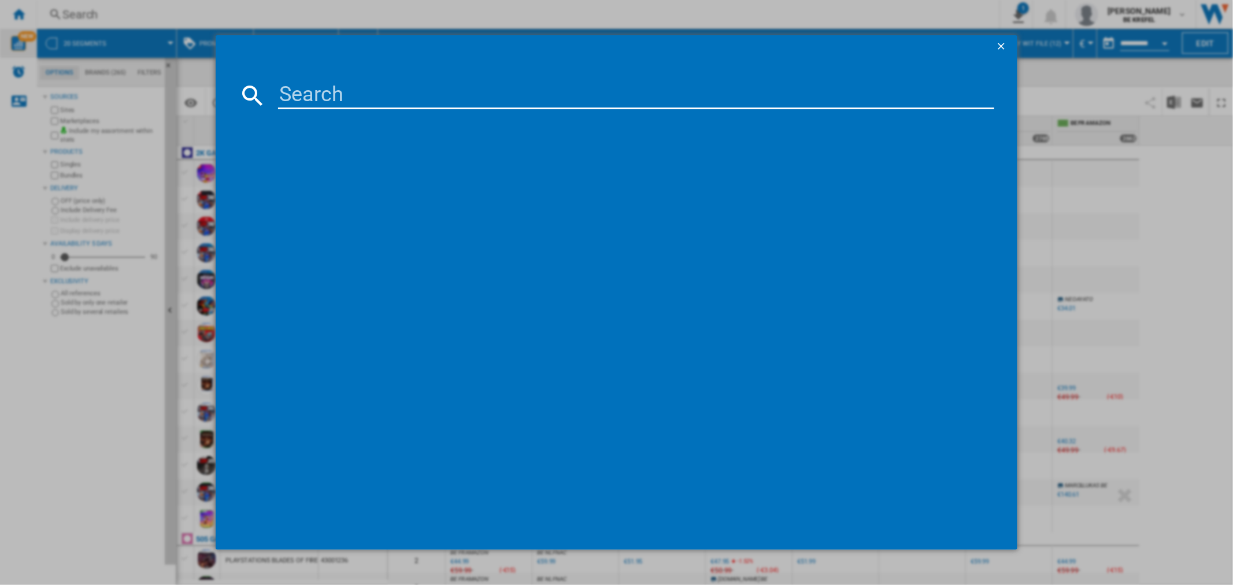
click at [325, 105] on input at bounding box center [636, 96] width 716 height 28
paste input "33003471"
type input "33003471"
click at [331, 170] on div "SONY WH1000XM4 NOIR" at bounding box center [624, 171] width 704 height 12
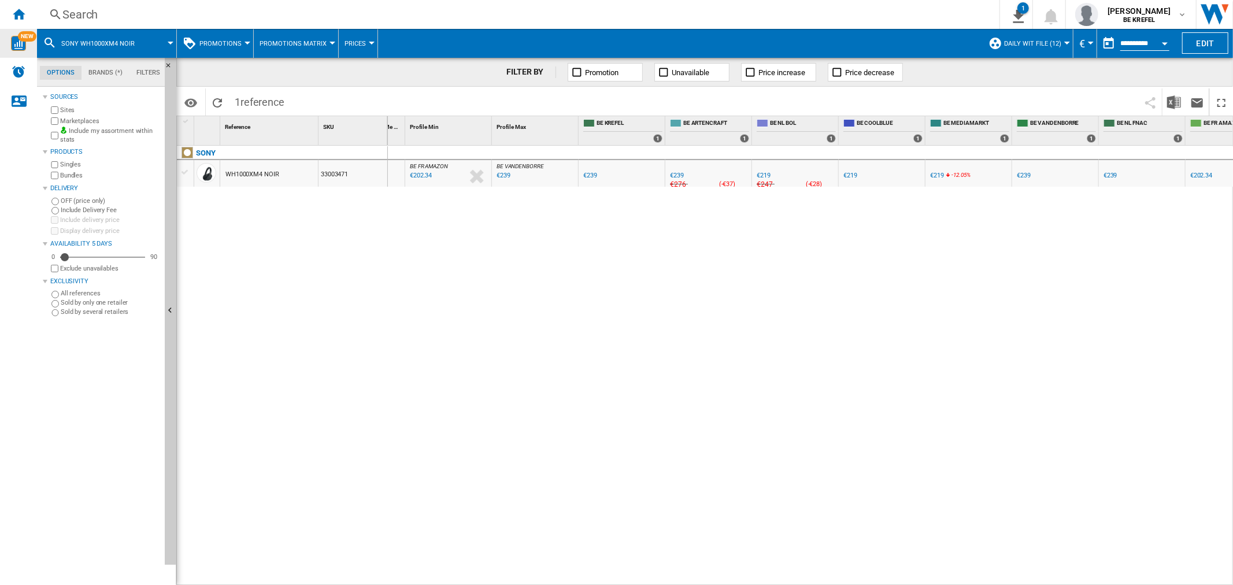
scroll to position [0, 79]
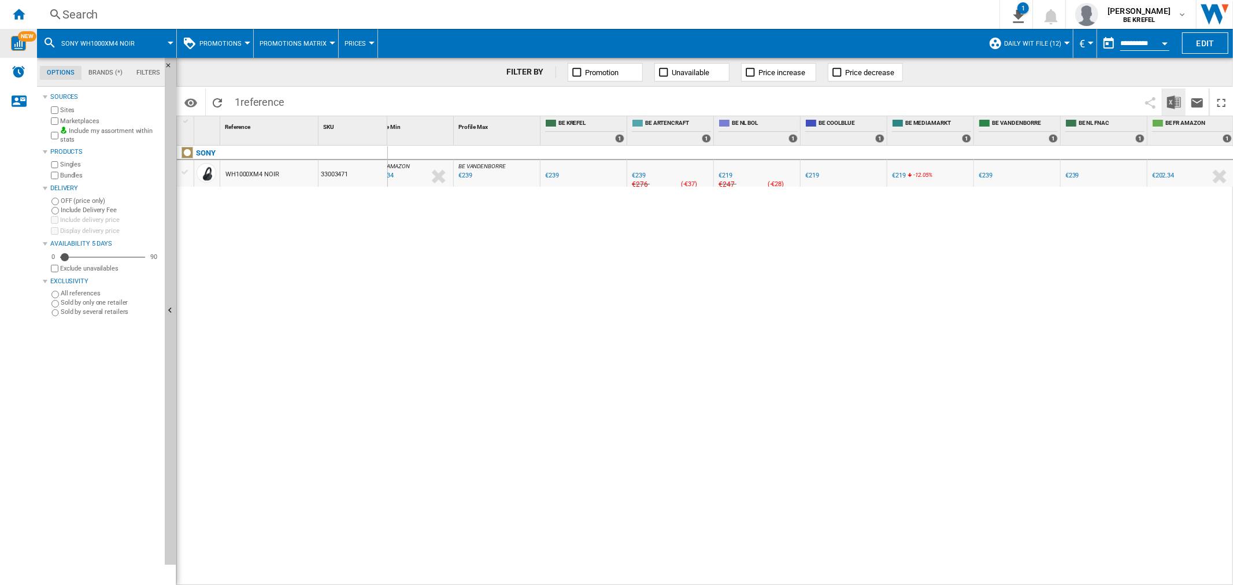
click at [1180, 106] on img "Download in Excel" at bounding box center [1174, 102] width 14 height 14
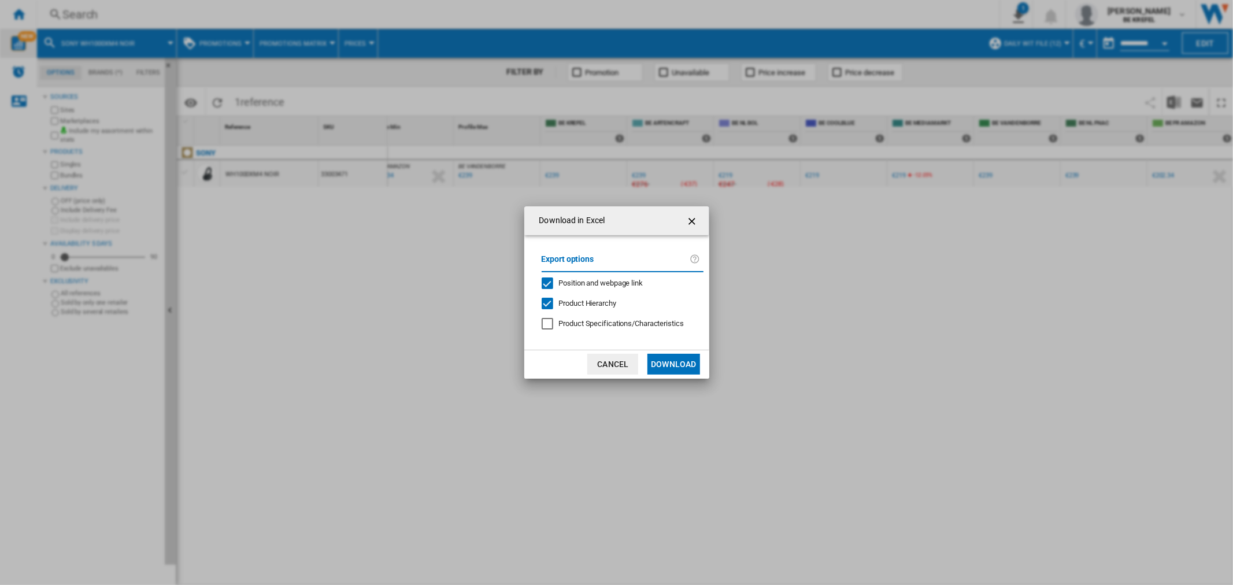
click at [972, 351] on div "Download in Excel Export options Position and webpage link Product Hierarchy Pr…" at bounding box center [616, 292] width 1233 height 585
click at [620, 361] on button "Cancel" at bounding box center [612, 364] width 51 height 21
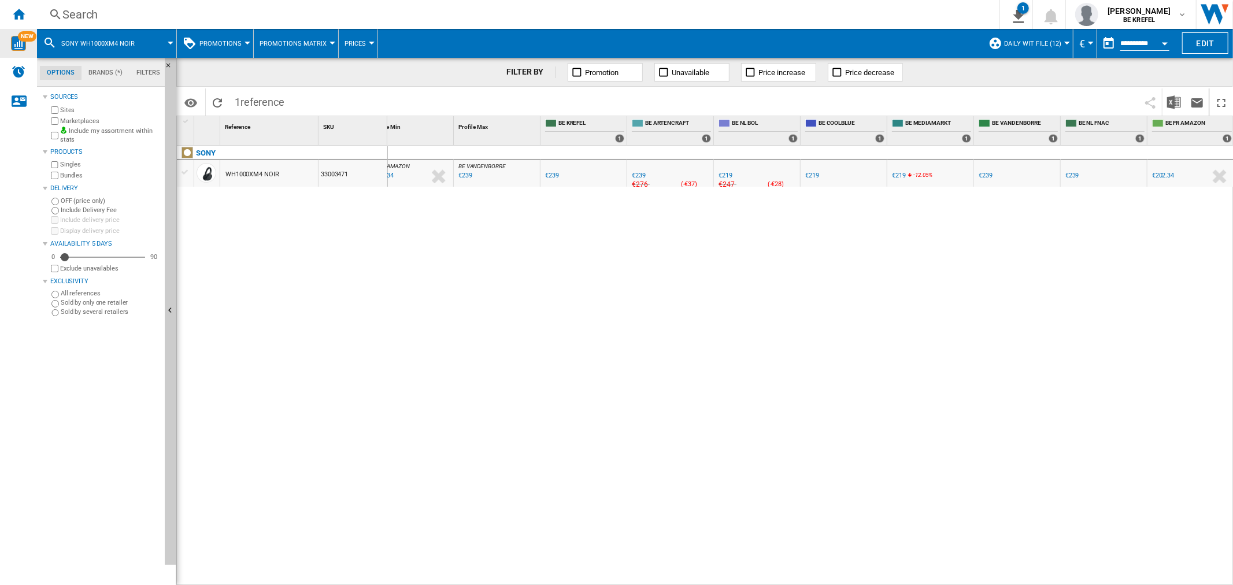
click at [576, 269] on div "0 4 BE FR AMAZON : BE FR [DOMAIN_NAME] BE -15.3 % €202.34 % N/A €NaN ( €202.34 …" at bounding box center [811, 366] width 846 height 440
